Goal: Information Seeking & Learning: Learn about a topic

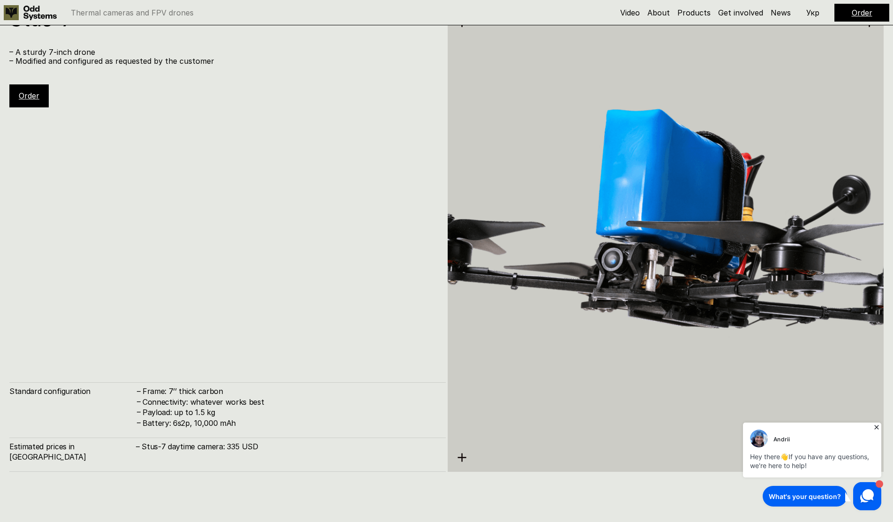
scroll to position [4274, 0]
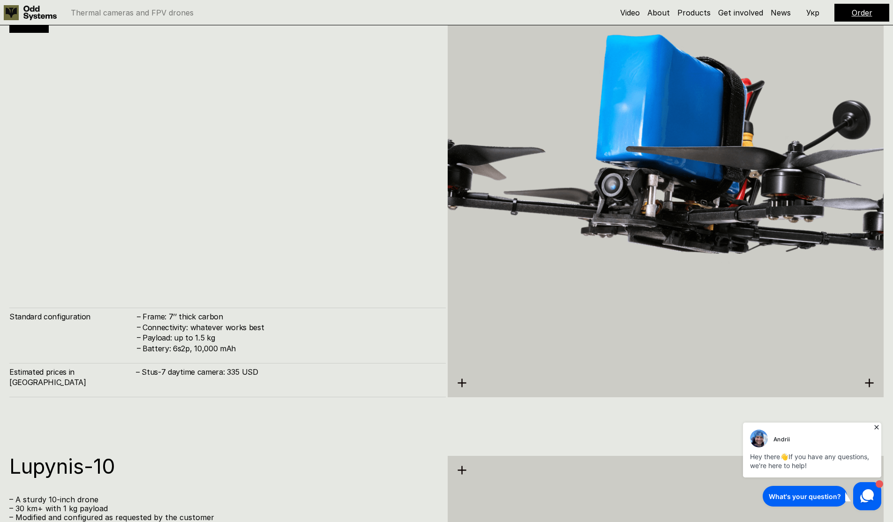
click at [226, 377] on h4 "– Stus-7 daytime camera: 335 USD" at bounding box center [286, 371] width 300 height 10
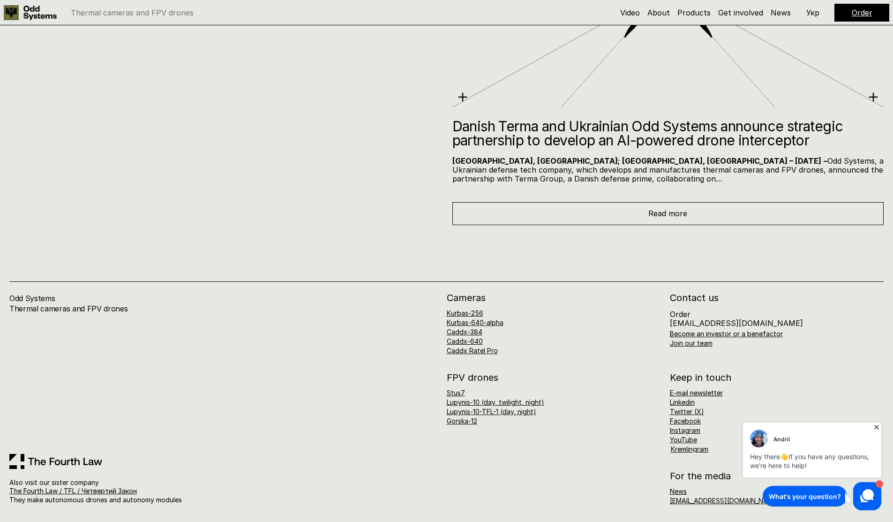
scroll to position [6995, 0]
click at [472, 418] on link "Gorska-12" at bounding box center [462, 420] width 30 height 8
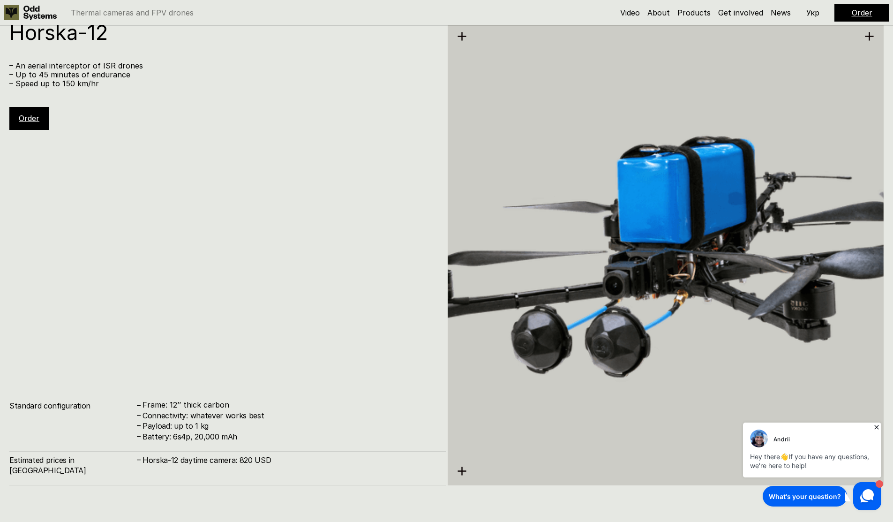
scroll to position [5742, 0]
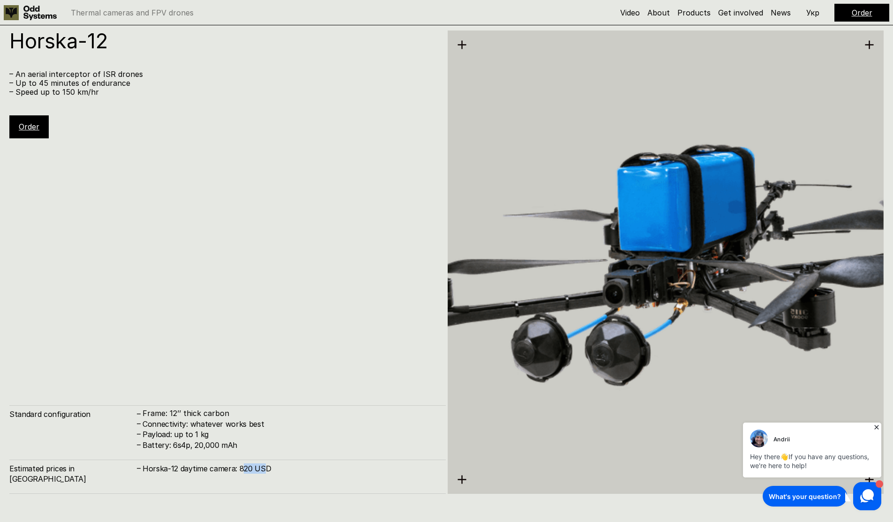
drag, startPoint x: 242, startPoint y: 480, endPoint x: 264, endPoint y: 480, distance: 22.0
click at [264, 473] on h4 "Horska-12 daytime camera: 820 USD" at bounding box center [289, 468] width 294 height 10
click at [30, 130] on link "Order" at bounding box center [29, 126] width 21 height 9
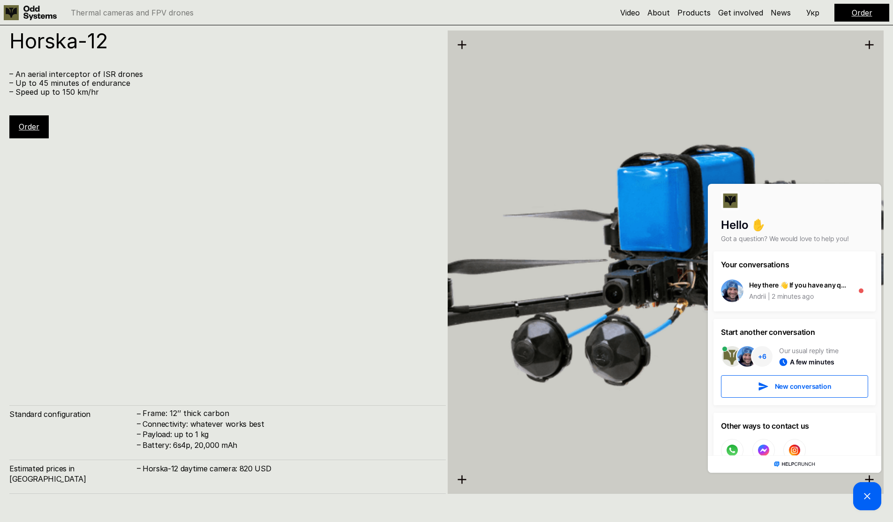
click at [16, 131] on div "Order" at bounding box center [28, 126] width 39 height 22
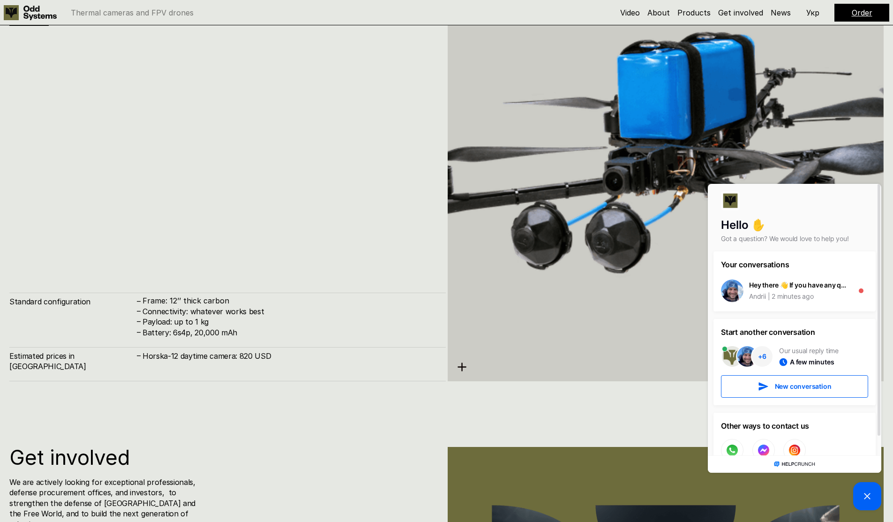
scroll to position [5798, 0]
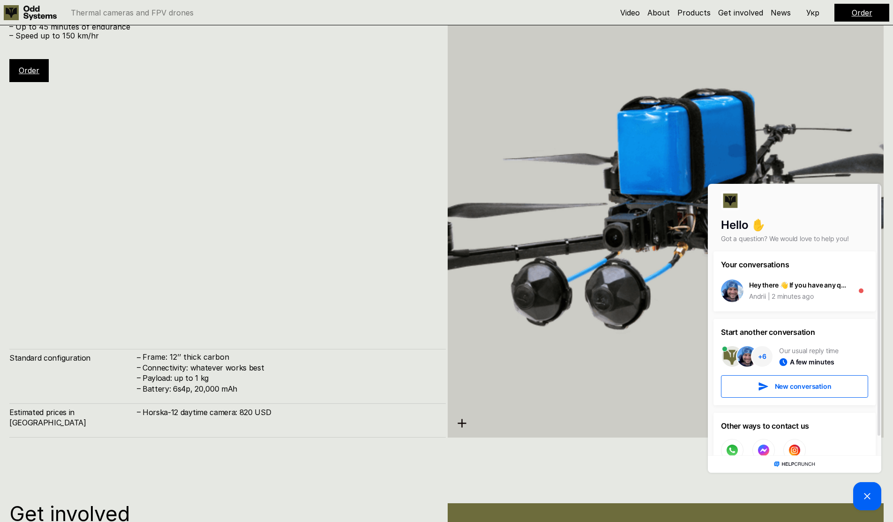
click at [864, 14] on link "Order" at bounding box center [861, 12] width 21 height 9
click at [871, 499] on icon at bounding box center [866, 495] width 11 height 11
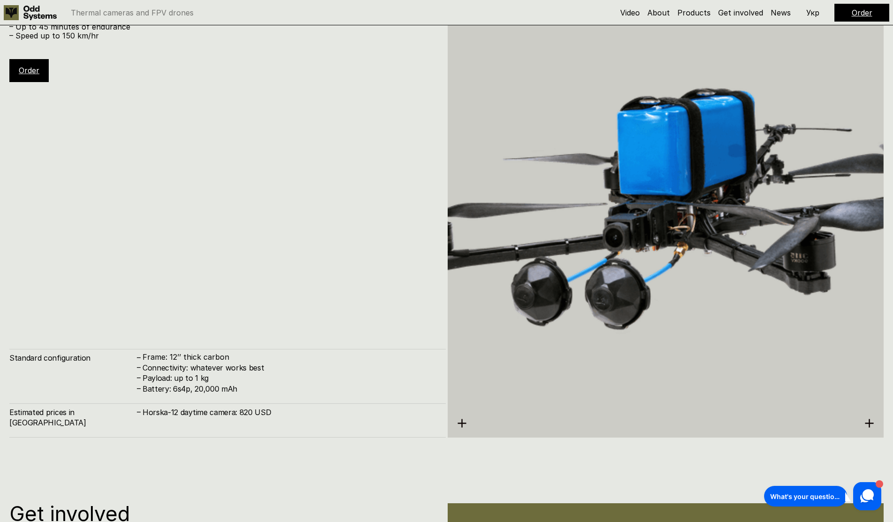
scroll to position [5629, 0]
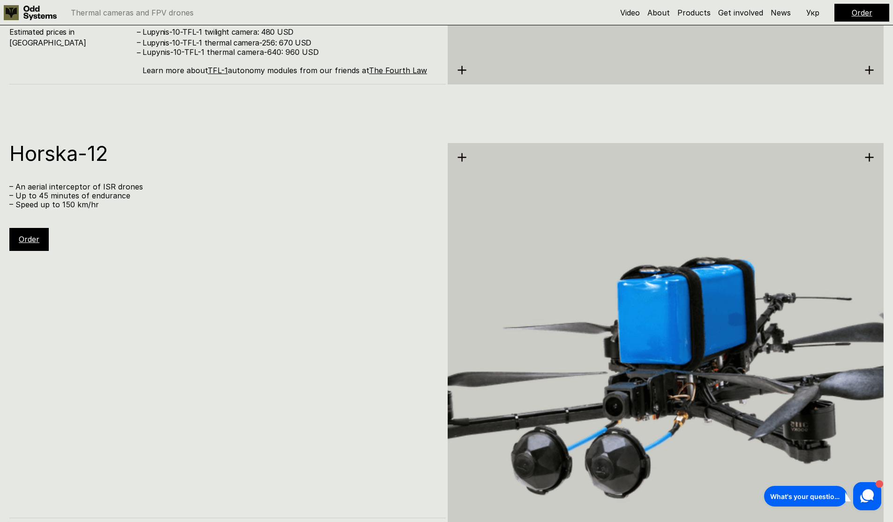
click at [859, 11] on link "Order" at bounding box center [861, 12] width 21 height 9
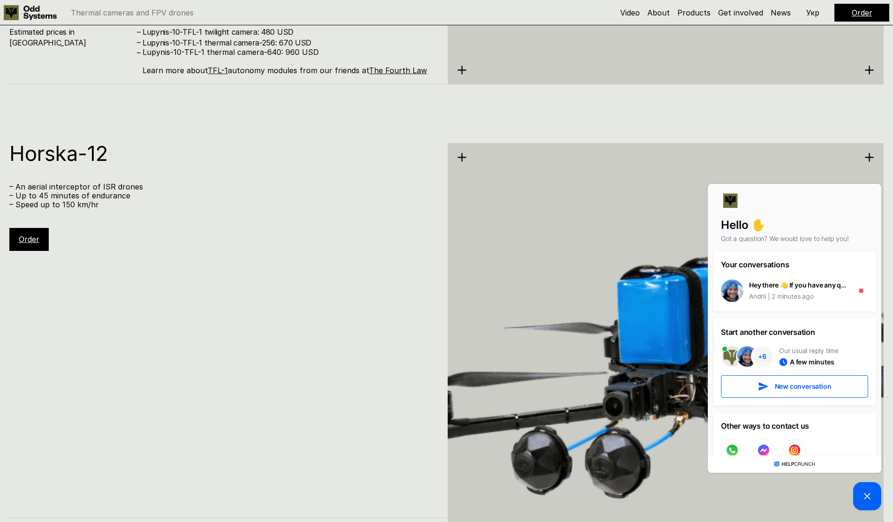
click at [324, 204] on p "– Speed up to 150 km/hr" at bounding box center [222, 204] width 427 height 9
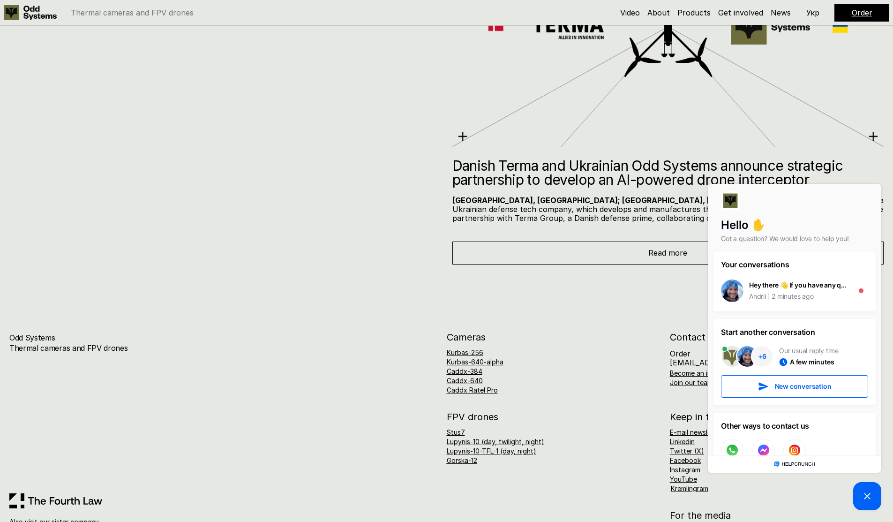
scroll to position [6995, 0]
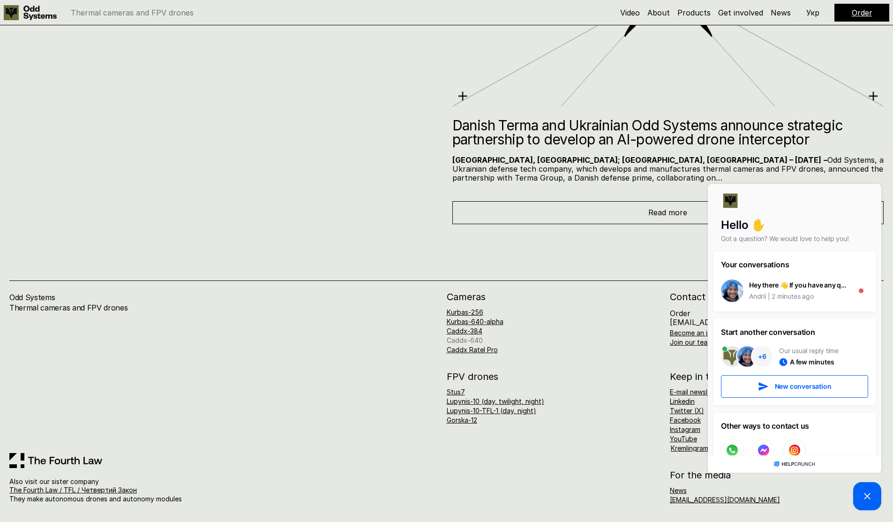
click at [468, 337] on link "Caddx-640" at bounding box center [465, 340] width 36 height 8
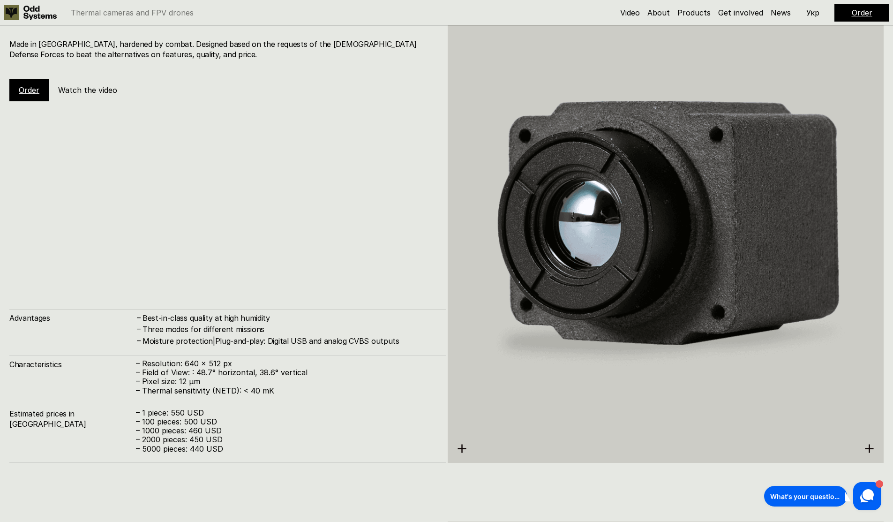
scroll to position [2178, 0]
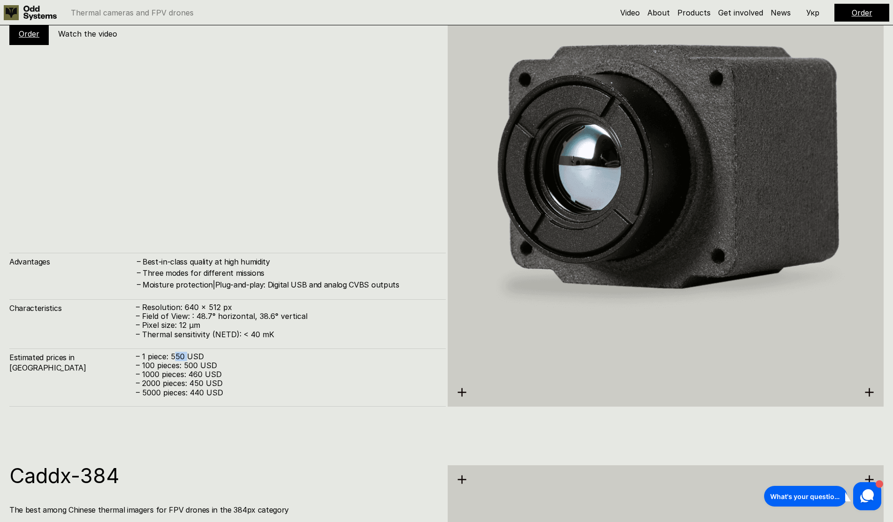
drag, startPoint x: 173, startPoint y: 356, endPoint x: 187, endPoint y: 355, distance: 13.6
click at [187, 355] on p "– 1 piece: 550 USD" at bounding box center [286, 356] width 300 height 9
click at [174, 363] on p "– 100 pieces: 500 USD" at bounding box center [286, 365] width 300 height 9
drag, startPoint x: 170, startPoint y: 356, endPoint x: 184, endPoint y: 357, distance: 13.6
click at [184, 357] on p "– 1 piece: 550 USD" at bounding box center [286, 356] width 300 height 9
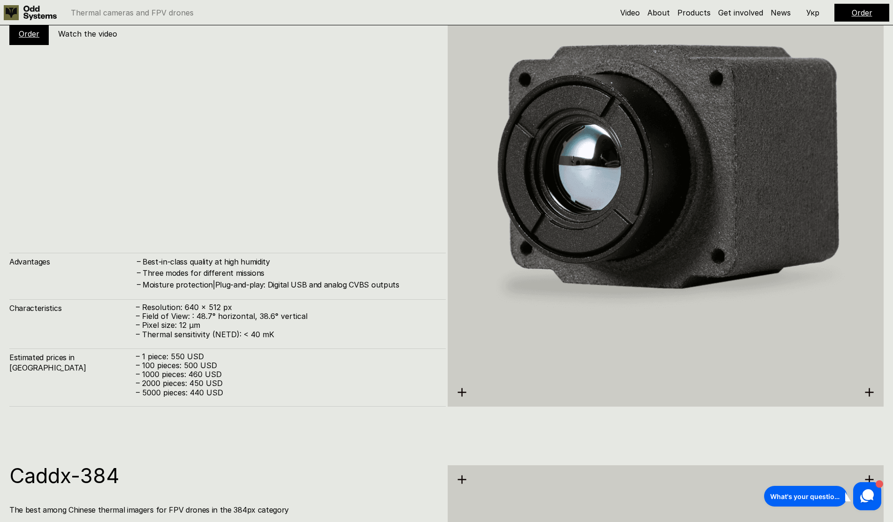
click at [217, 357] on p "– 1 piece: 550 USD" at bounding box center [286, 356] width 300 height 9
drag, startPoint x: 172, startPoint y: 356, endPoint x: 187, endPoint y: 357, distance: 14.6
click at [187, 357] on p "– 1 piece: 550 USD" at bounding box center [286, 356] width 300 height 9
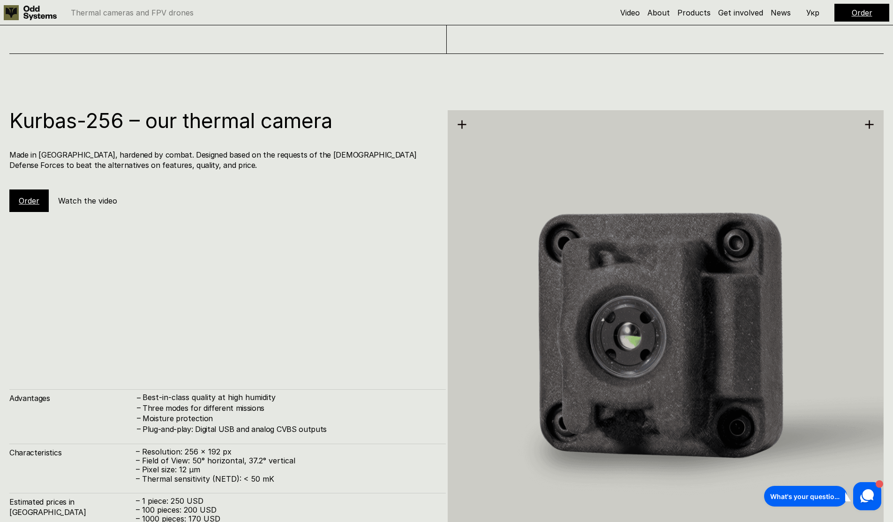
scroll to position [1616, 0]
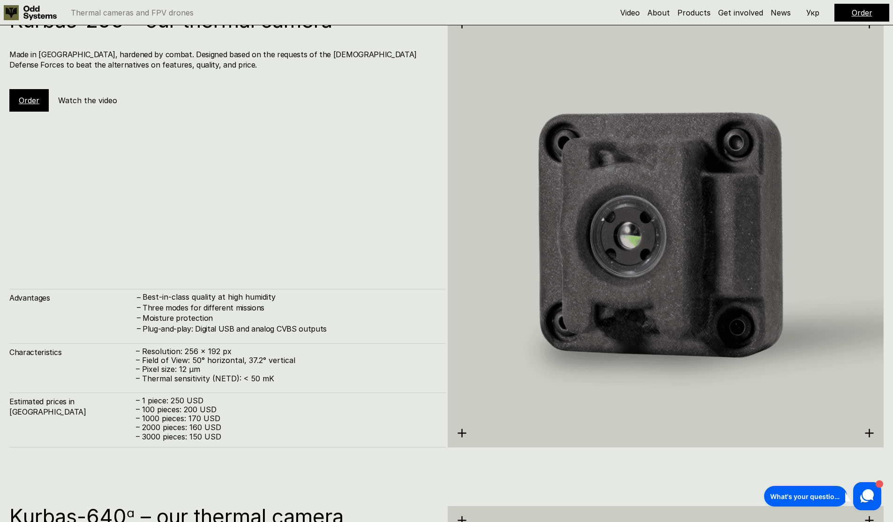
drag, startPoint x: 172, startPoint y: 403, endPoint x: 188, endPoint y: 341, distance: 64.0
click at [172, 402] on p "– 1 piece: 250 USD" at bounding box center [286, 400] width 300 height 9
drag, startPoint x: 187, startPoint y: 349, endPoint x: 222, endPoint y: 351, distance: 34.7
click at [222, 351] on p "– Resolution: 256 x 192 px" at bounding box center [286, 351] width 300 height 9
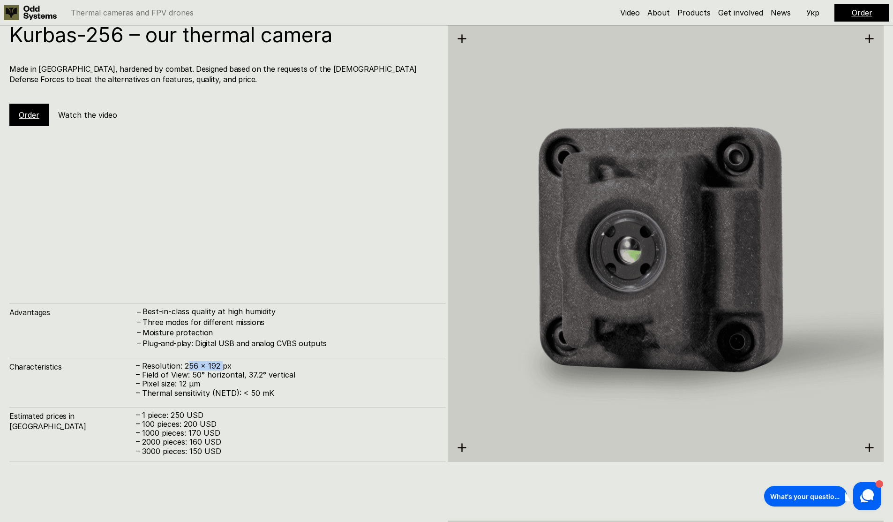
scroll to position [1631, 0]
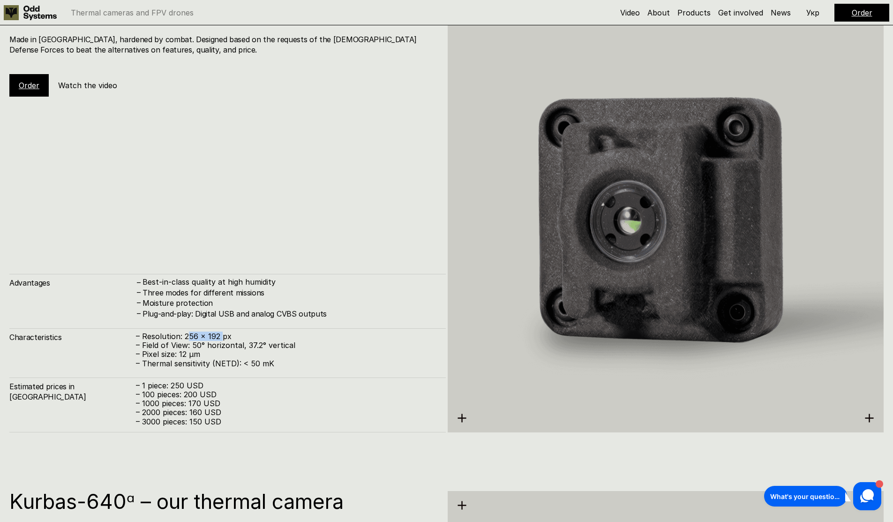
drag, startPoint x: 201, startPoint y: 335, endPoint x: 196, endPoint y: 336, distance: 5.7
click at [201, 335] on p "– Resolution: 256 x 192 px" at bounding box center [286, 336] width 300 height 9
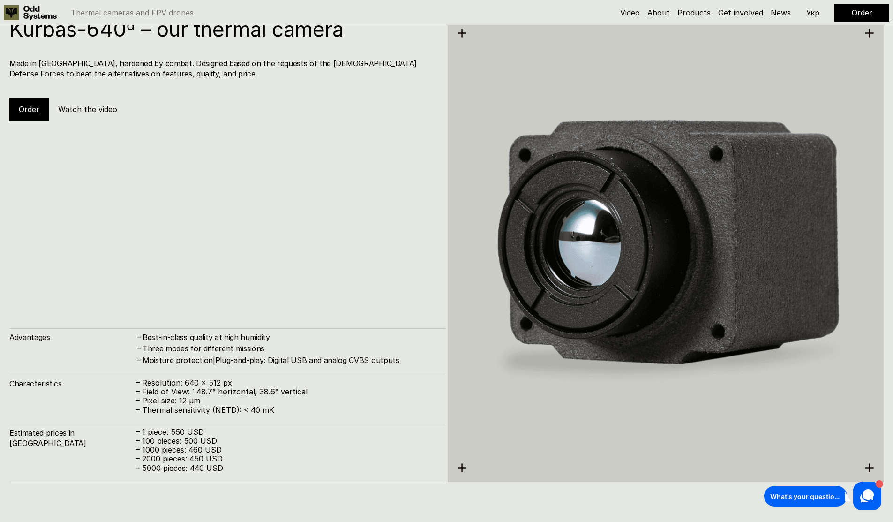
scroll to position [2193, 0]
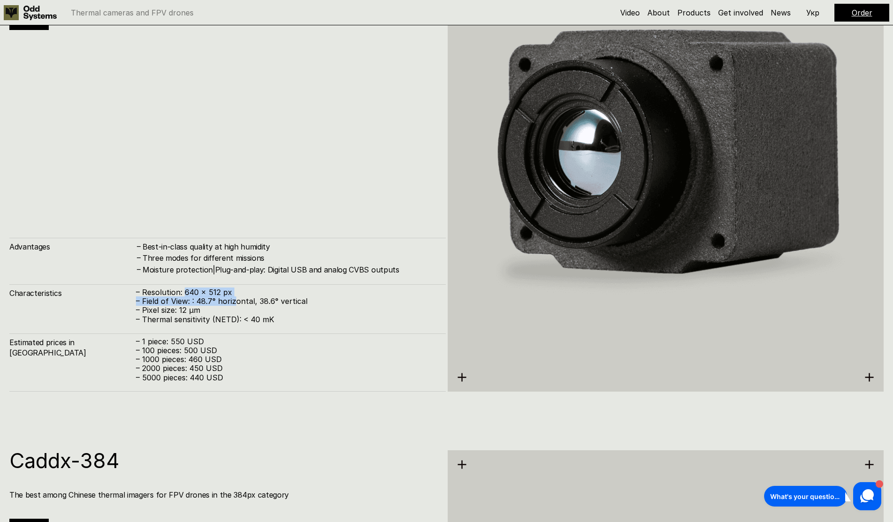
drag, startPoint x: 188, startPoint y: 293, endPoint x: 234, endPoint y: 297, distance: 46.0
click at [234, 297] on div "– Resolution: 640 x 512 px – Field of View: : 48.7° horizontal, 38.6° vertical …" at bounding box center [286, 306] width 300 height 36
click at [226, 303] on p "– Field of View: : 48.7° horizontal, 38.6° vertical" at bounding box center [286, 301] width 300 height 9
click at [203, 295] on p "– Resolution: 640 x 512 px" at bounding box center [286, 292] width 300 height 9
drag, startPoint x: 181, startPoint y: 292, endPoint x: 252, endPoint y: 290, distance: 70.3
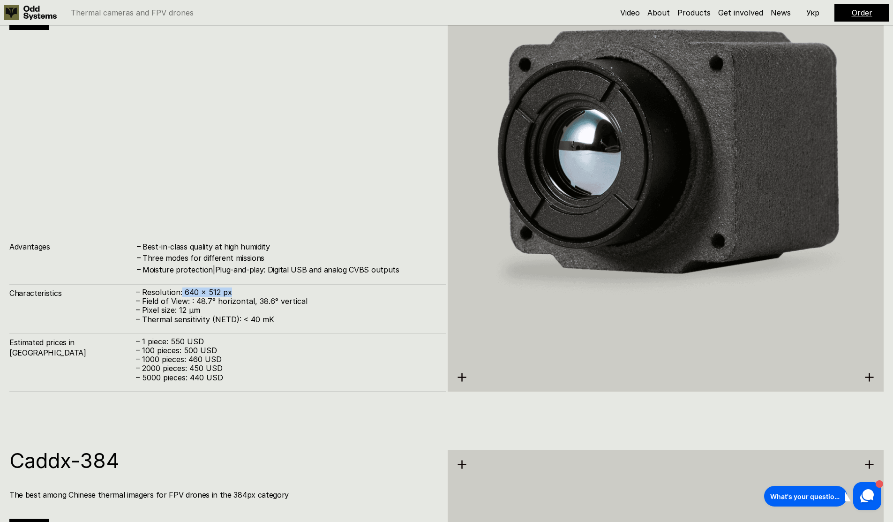
click at [252, 290] on p "– Resolution: 640 x 512 px" at bounding box center [286, 292] width 300 height 9
click at [208, 301] on p "– Field of View: : 48.7° horizontal, 38.6° vertical" at bounding box center [286, 301] width 300 height 9
drag, startPoint x: 142, startPoint y: 288, endPoint x: 184, endPoint y: 293, distance: 42.4
click at [276, 287] on div "Characteristics – Resolution: 640 x 512 px – Field of View: : 48.7° horizontal,…" at bounding box center [227, 304] width 436 height 40
click at [148, 292] on p "– Resolution: 640 x 512 px" at bounding box center [286, 292] width 300 height 9
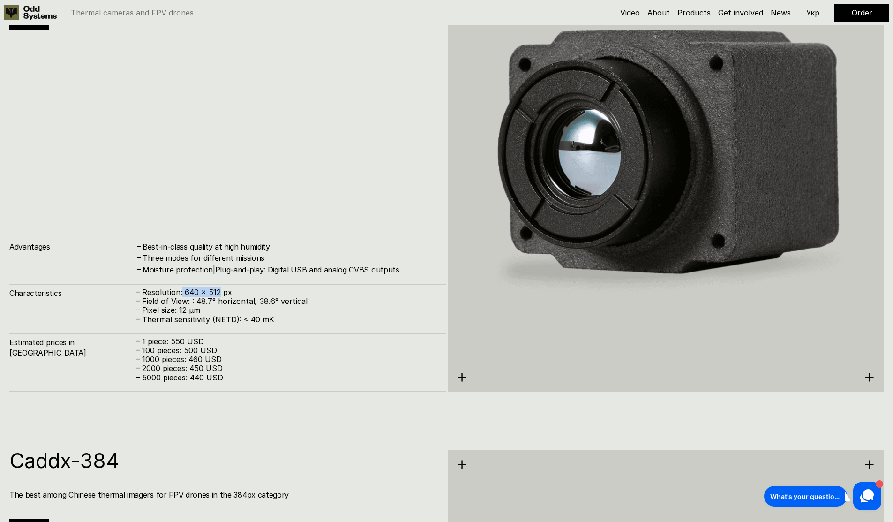
drag, startPoint x: 182, startPoint y: 292, endPoint x: 219, endPoint y: 295, distance: 37.6
click at [219, 295] on p "– Resolution: 640 x 512 px" at bounding box center [286, 292] width 300 height 9
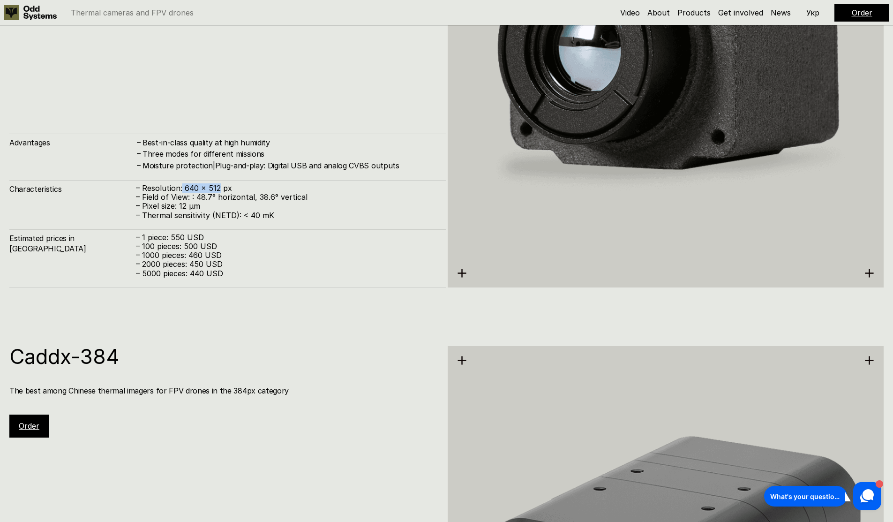
scroll to position [2137, 0]
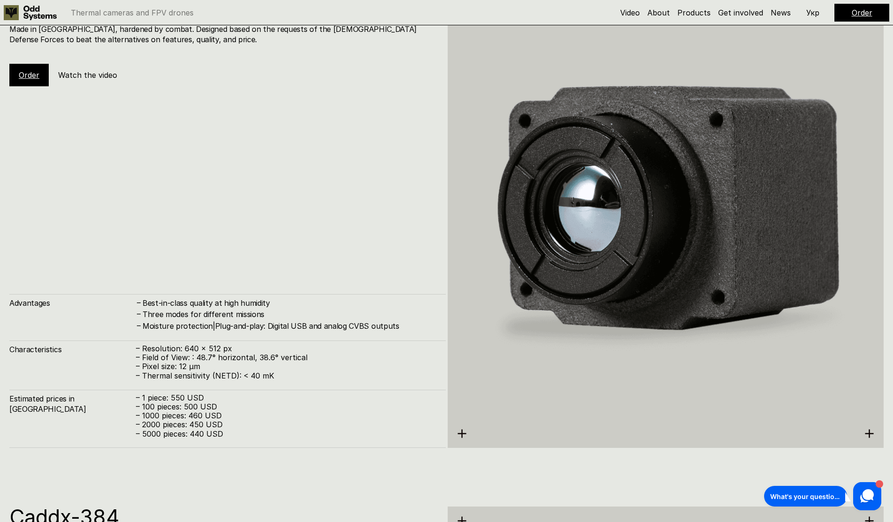
click at [209, 327] on h4 "Moisture protection|Plug-and-play: Digital USB and analog CVBS outputs" at bounding box center [289, 326] width 294 height 10
drag, startPoint x: 181, startPoint y: 351, endPoint x: 218, endPoint y: 344, distance: 38.1
click at [218, 344] on p "– Resolution: 640 x 512 px" at bounding box center [286, 348] width 300 height 9
click at [220, 344] on p "– Resolution: 640 x 512 px" at bounding box center [286, 348] width 300 height 9
